Goal: Transaction & Acquisition: Purchase product/service

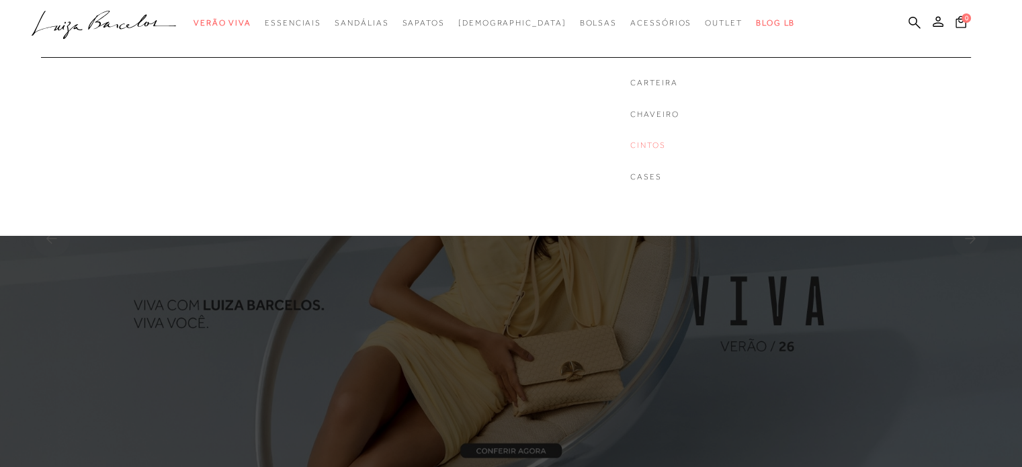
click at [630, 149] on link "Cintos" at bounding box center [654, 145] width 48 height 11
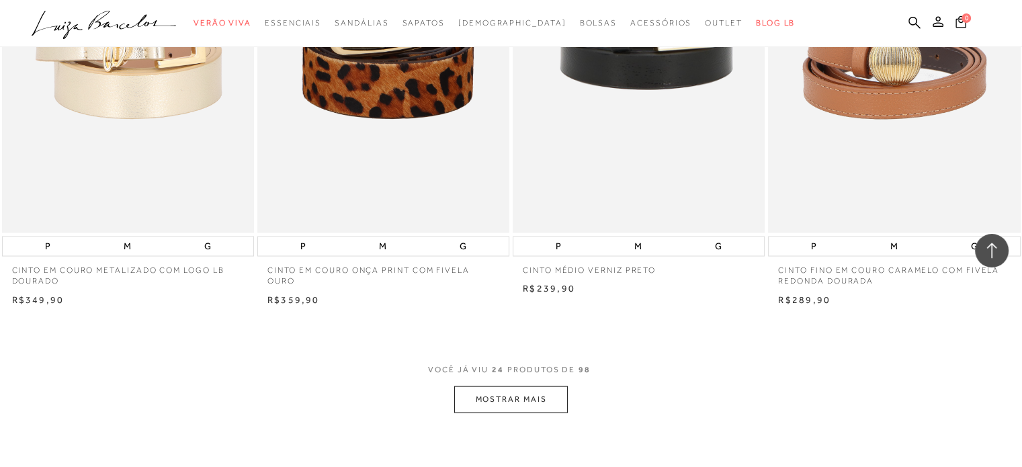
scroll to position [2650, 0]
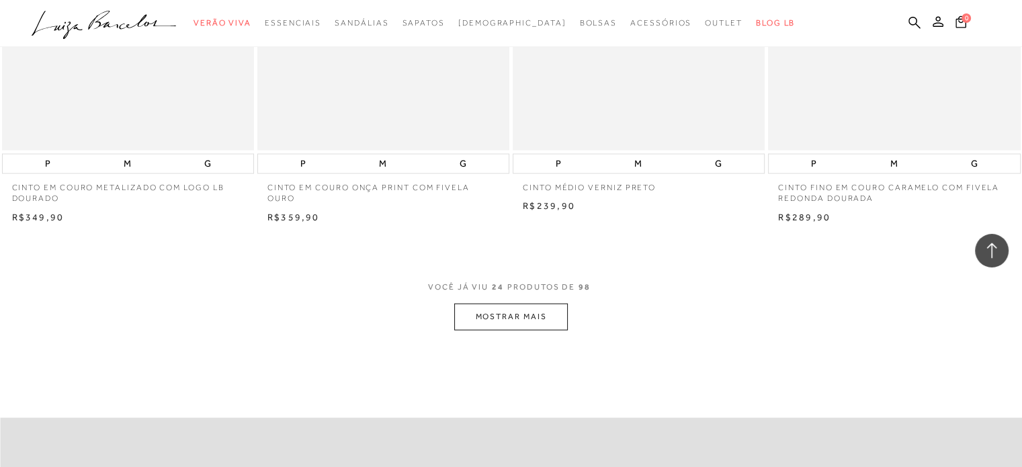
click at [535, 308] on button "MOSTRAR MAIS" at bounding box center [510, 317] width 113 height 26
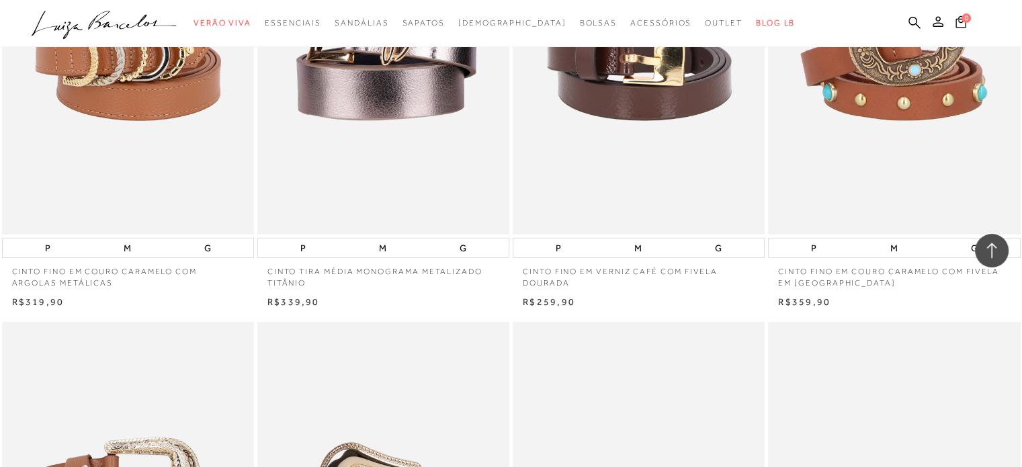
scroll to position [4367, 0]
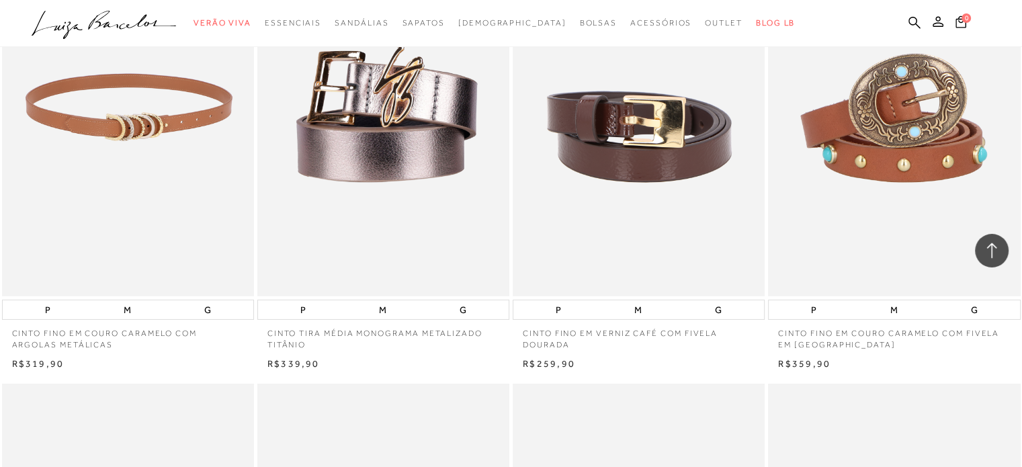
click at [190, 159] on img at bounding box center [128, 107] width 251 height 378
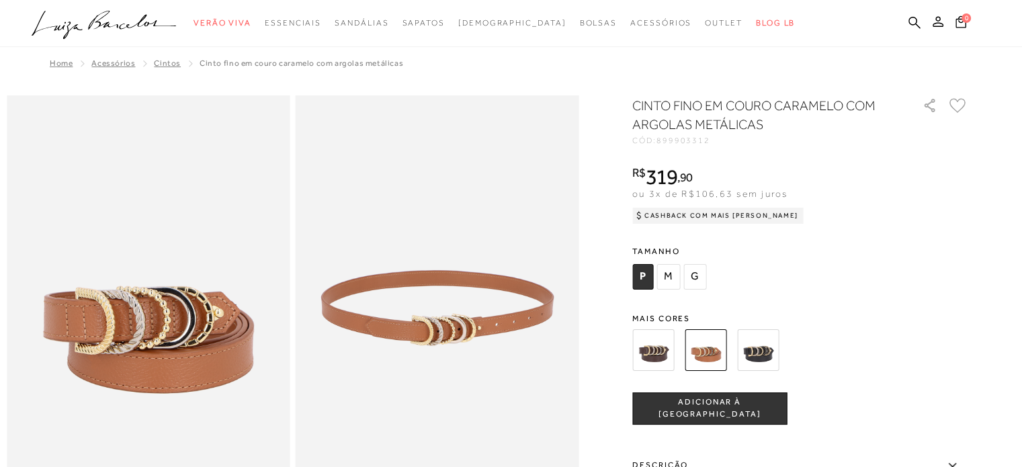
click at [710, 138] on span "899903312" at bounding box center [684, 140] width 54 height 9
click at [707, 139] on span "899903312" at bounding box center [684, 140] width 54 height 9
click at [667, 347] on img at bounding box center [653, 350] width 42 height 42
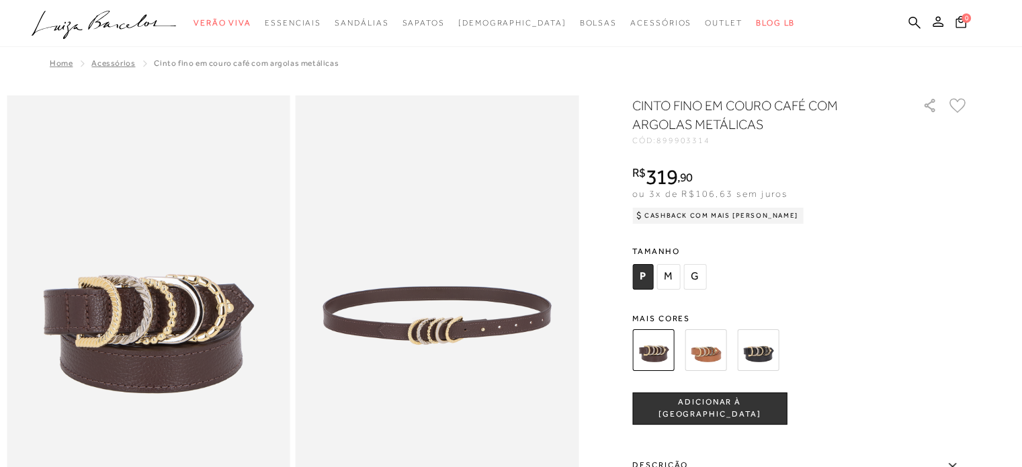
click at [683, 138] on span "899903314" at bounding box center [684, 140] width 54 height 9
copy span "899903314"
click at [913, 24] on icon at bounding box center [915, 22] width 12 height 12
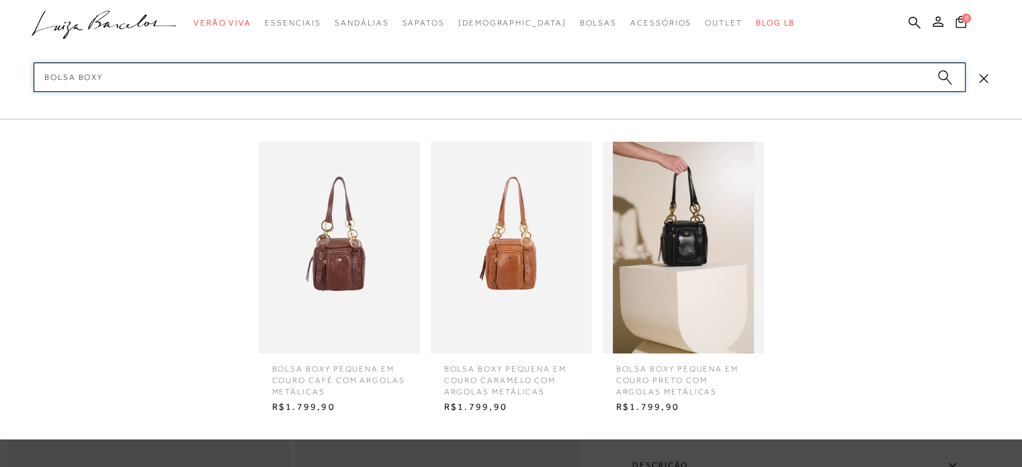
type input "BOLSA BOXY"
click at [687, 265] on img at bounding box center [683, 248] width 161 height 212
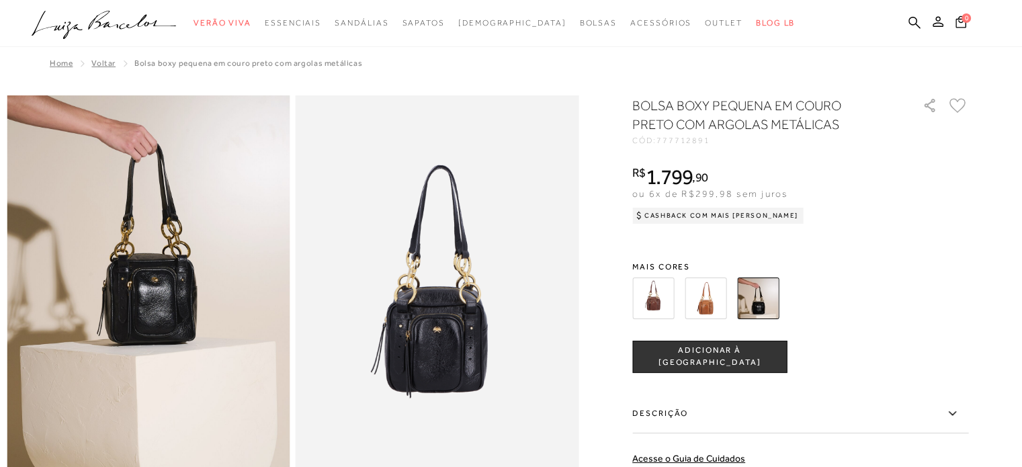
click at [701, 142] on span "777712891" at bounding box center [684, 140] width 54 height 9
copy span "777712891"
